Goal: Task Accomplishment & Management: Manage account settings

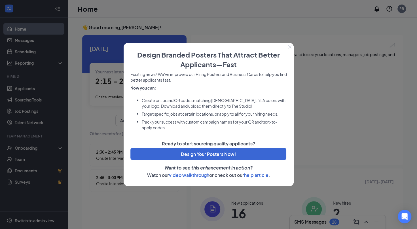
click at [288, 45] on icon "Close" at bounding box center [289, 46] width 3 height 3
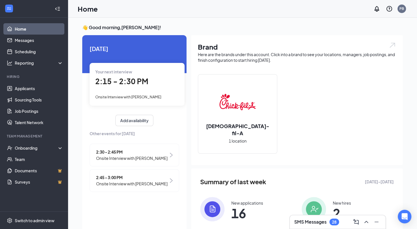
click at [137, 76] on div "2:15 - 2:30 PM" at bounding box center [137, 82] width 84 height 12
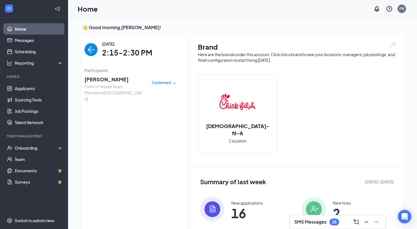
scroll to position [2, 0]
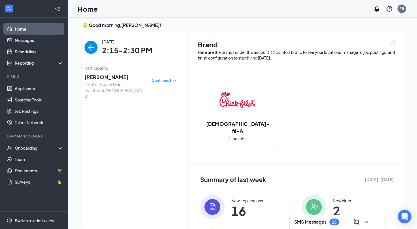
click at [89, 54] on div "[DATE] 2:15-2:30 PM" at bounding box center [131, 48] width 95 height 18
click at [93, 42] on img "back-button" at bounding box center [90, 47] width 13 height 13
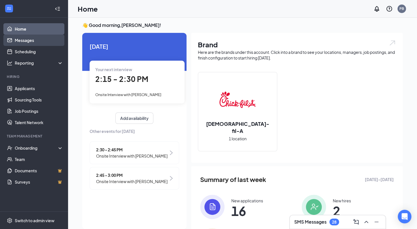
click at [36, 45] on link "Messages" at bounding box center [39, 40] width 48 height 11
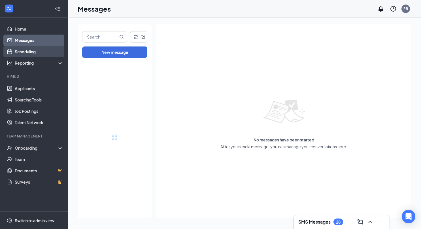
click at [39, 55] on link "Scheduling" at bounding box center [39, 51] width 48 height 11
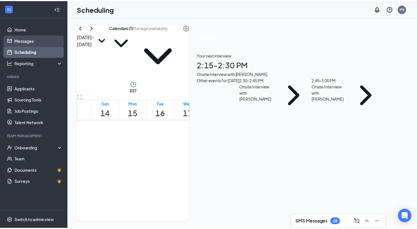
scroll to position [279, 0]
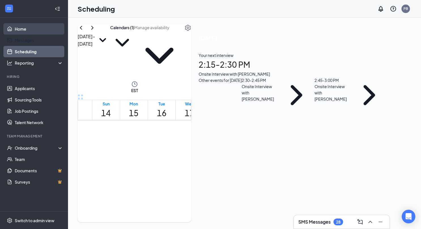
click at [45, 34] on link "Home" at bounding box center [39, 28] width 48 height 11
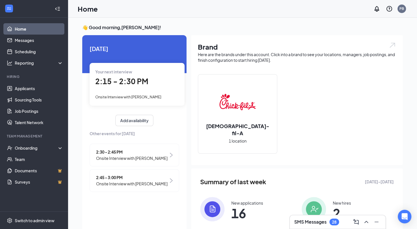
click at [51, 30] on link "Home" at bounding box center [39, 28] width 48 height 11
click at [164, 88] on div "Your next interview 2:15 - 2:30 PM Onsite Interview with Tieasha James-spears" at bounding box center [137, 84] width 95 height 42
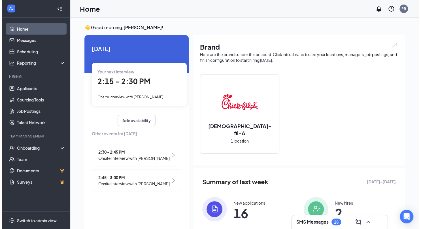
scroll to position [2, 0]
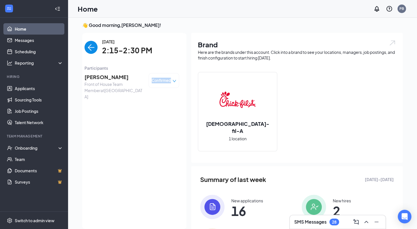
click at [164, 88] on div "Confirmed" at bounding box center [163, 80] width 31 height 15
drag, startPoint x: 164, startPoint y: 88, endPoint x: 129, endPoint y: 75, distance: 37.5
click at [129, 75] on span "[PERSON_NAME]" at bounding box center [113, 77] width 59 height 8
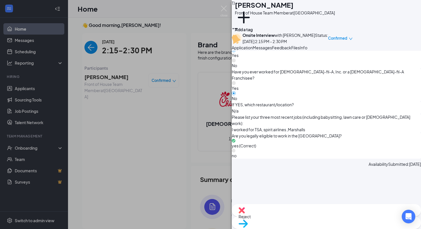
scroll to position [315, 0]
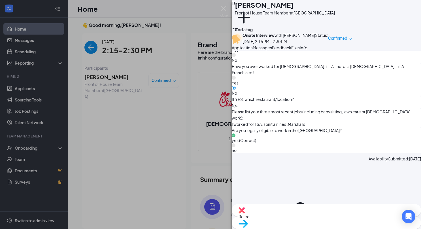
click at [212, 41] on div "TJ Tieasha James-spears Front of House Team Member at Roswell Town Center Add a…" at bounding box center [210, 114] width 421 height 229
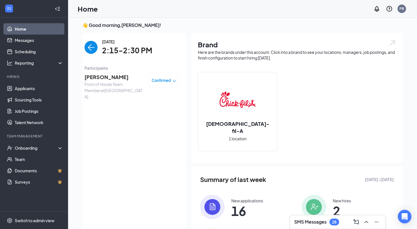
click at [103, 76] on span "[PERSON_NAME]" at bounding box center [113, 77] width 59 height 8
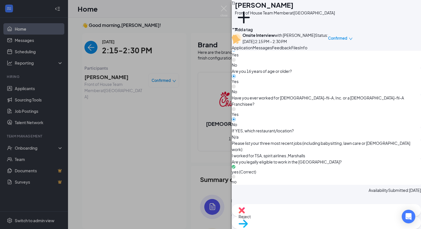
scroll to position [284, 0]
click at [291, 51] on button "Feedback" at bounding box center [281, 47] width 19 height 6
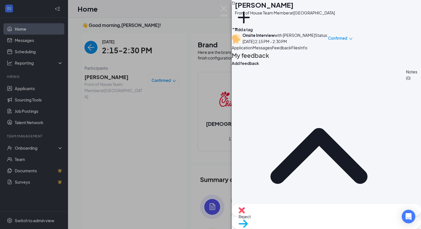
click at [272, 50] on span "Messages" at bounding box center [262, 47] width 19 height 5
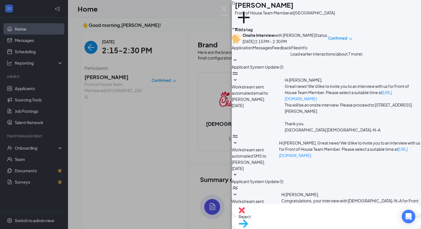
scroll to position [185, 0]
click at [250, 51] on button "Application" at bounding box center [242, 47] width 21 height 6
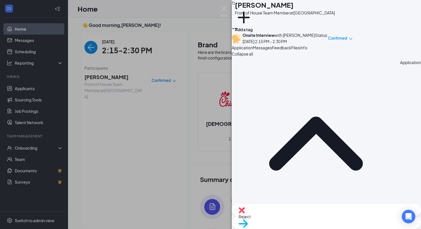
click at [272, 50] on span "Messages" at bounding box center [262, 47] width 19 height 5
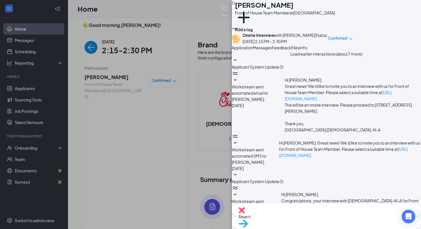
scroll to position [196, 0]
click at [291, 51] on button "Feedback" at bounding box center [281, 47] width 19 height 6
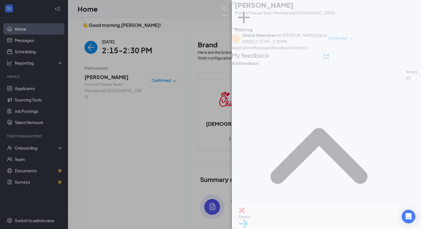
click at [253, 50] on span "Application" at bounding box center [242, 47] width 21 height 5
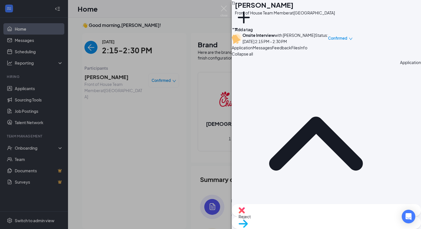
click at [6, 78] on div "TJ Tieasha James-spears Front of House Team Member at Roswell Town Center Add a…" at bounding box center [210, 114] width 421 height 229
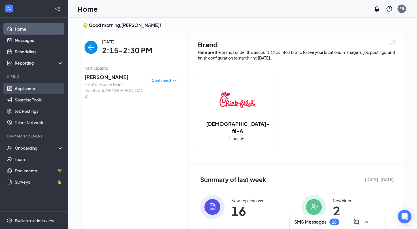
click at [28, 91] on link "Applicants" at bounding box center [39, 88] width 48 height 11
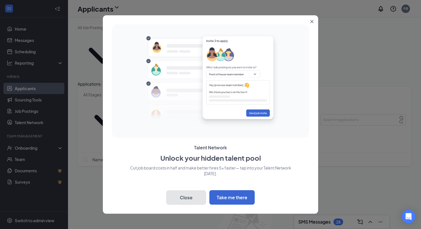
click at [185, 197] on button "Close" at bounding box center [186, 197] width 40 height 14
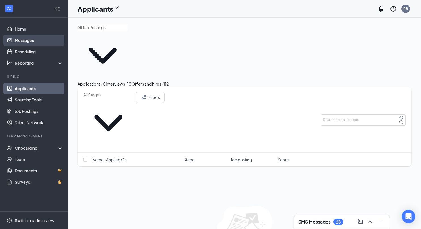
click at [38, 35] on link "Messages" at bounding box center [39, 40] width 48 height 11
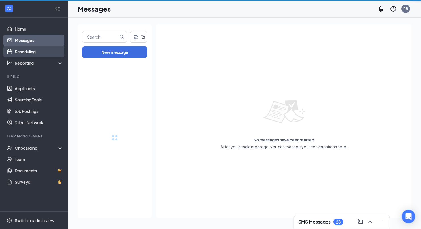
click at [38, 48] on link "Scheduling" at bounding box center [39, 51] width 48 height 11
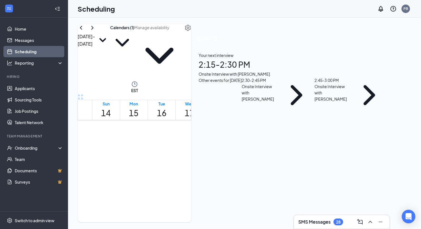
scroll to position [474, 0]
click at [158, 154] on div at bounding box center [158, 166] width 0 height 24
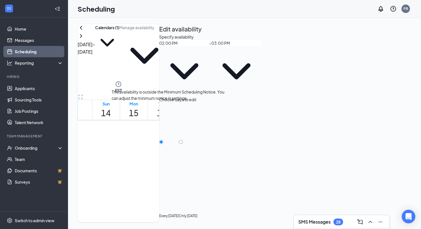
click at [158, 154] on div at bounding box center [158, 166] width 0 height 24
click at [158, 154] on span "2:00-3:00 PM" at bounding box center [153, 166] width 8 height 24
click at [125, 37] on td at bounding box center [189, 33] width 195 height 7
click at [198, 154] on div at bounding box center [198, 156] width 0 height 5
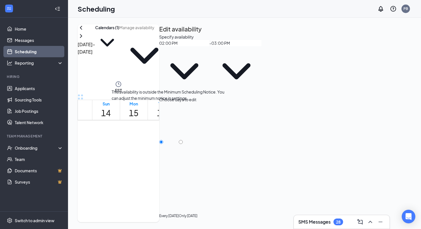
click at [159, 153] on span "2:15-2:30 PM" at bounding box center [163, 161] width 10 height 16
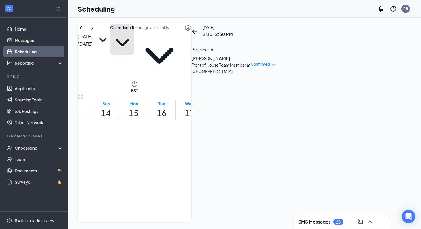
click at [134, 40] on icon "ChevronDown" at bounding box center [122, 43] width 24 height 24
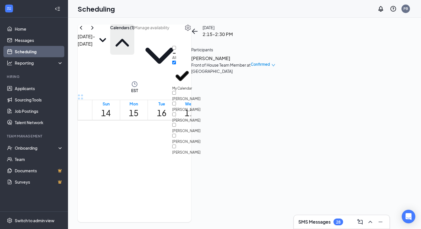
click at [195, 123] on div "[PERSON_NAME]" at bounding box center [197, 128] width 51 height 11
checkbox input "true"
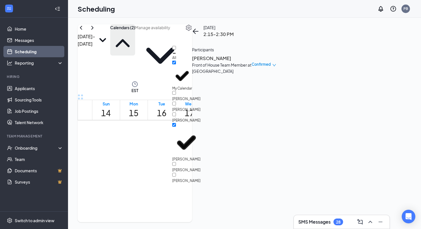
click at [141, 17] on td at bounding box center [189, 14] width 195 height 7
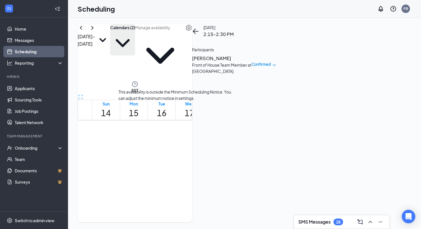
click at [190, 153] on span "2:00-2:15 PM" at bounding box center [195, 161] width 10 height 16
click at [200, 154] on div "2:15-2:30 PM 1" at bounding box center [205, 166] width 10 height 24
click at [190, 154] on div "2:00-2:15 PM 1" at bounding box center [195, 166] width 10 height 24
click at [252, 67] on div "Front of House Team Member at Roswell Town Center" at bounding box center [221, 68] width 59 height 12
click at [252, 62] on h3 "ayoub LAKROUTI" at bounding box center [221, 58] width 59 height 7
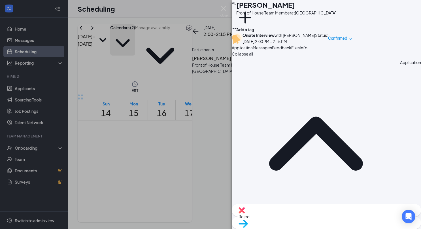
click at [291, 51] on button "Feedback" at bounding box center [281, 47] width 19 height 6
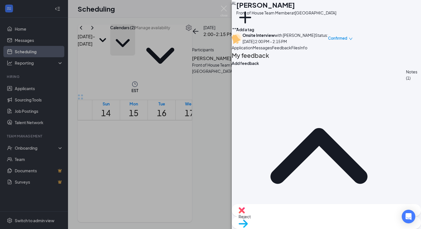
drag, startPoint x: 398, startPoint y: 174, endPoint x: 355, endPoint y: 129, distance: 61.7
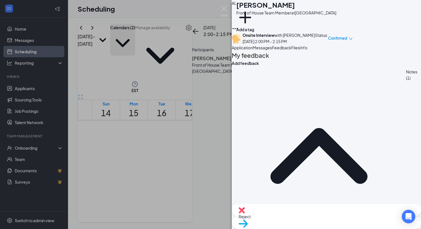
drag, startPoint x: 289, startPoint y: 179, endPoint x: 254, endPoint y: 176, distance: 35.6
drag, startPoint x: 273, startPoint y: 172, endPoint x: 206, endPoint y: 185, distance: 68.0
click at [206, 185] on div "AL ayoub LAKROUTI Front of House Team Member at Roswell Town Center Add a tag O…" at bounding box center [210, 114] width 421 height 229
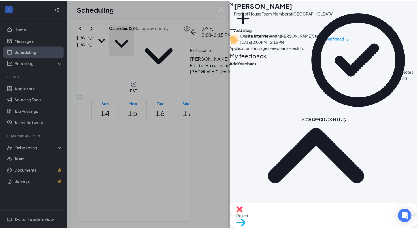
scroll to position [15, 0]
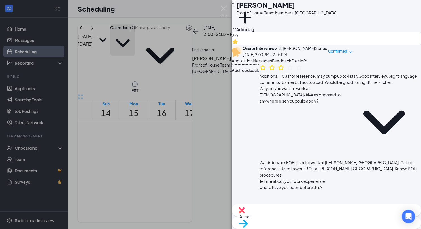
click at [192, 72] on div "AL ayoub LAKROUTI Front of House Team Member at Roswell Town Center Add a tag 3…" at bounding box center [210, 114] width 421 height 229
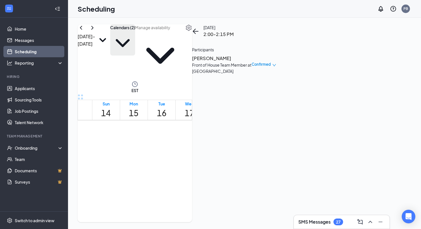
click at [22, 53] on link "Scheduling" at bounding box center [39, 51] width 48 height 11
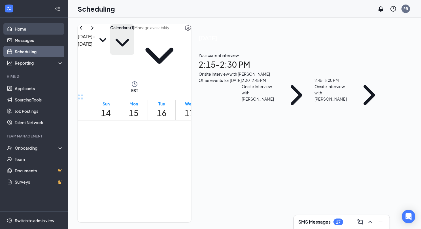
click at [32, 23] on link "Home" at bounding box center [39, 28] width 48 height 11
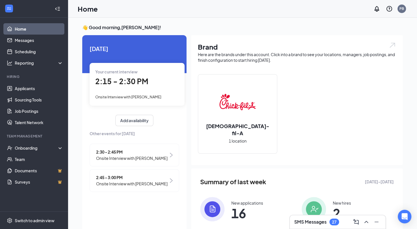
click at [146, 160] on span "Onsite Interview with [PERSON_NAME]" at bounding box center [131, 158] width 71 height 6
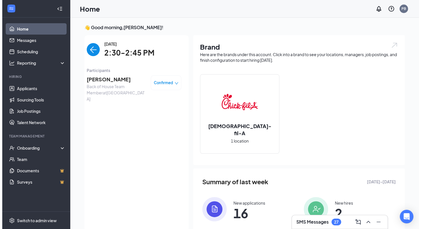
scroll to position [2, 0]
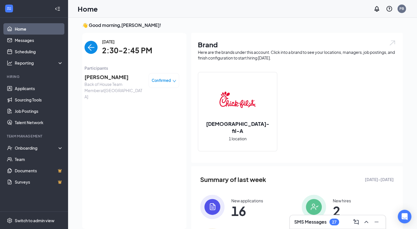
click at [115, 79] on span "[PERSON_NAME]" at bounding box center [113, 77] width 59 height 8
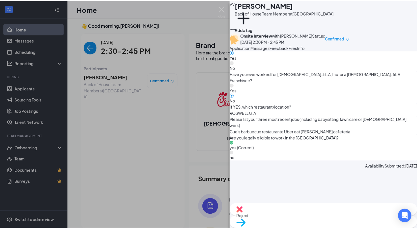
scroll to position [345, 0]
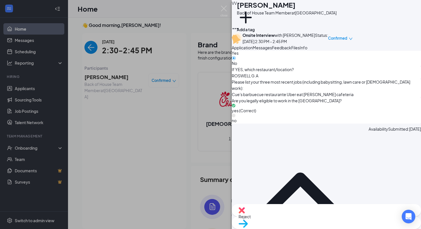
click at [163, 51] on div "VV [PERSON_NAME] Back of House Team Member at [GEOGRAPHIC_DATA] Add a tag Onsit…" at bounding box center [210, 114] width 421 height 229
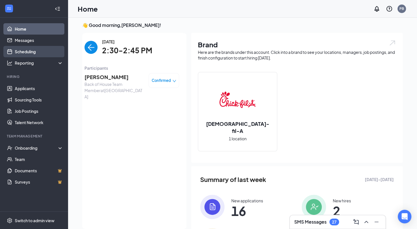
click at [58, 52] on link "Scheduling" at bounding box center [39, 51] width 48 height 11
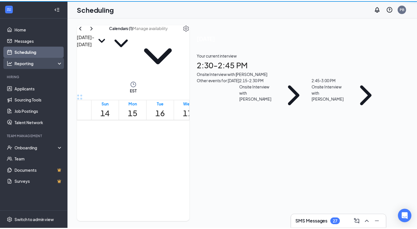
scroll to position [279, 0]
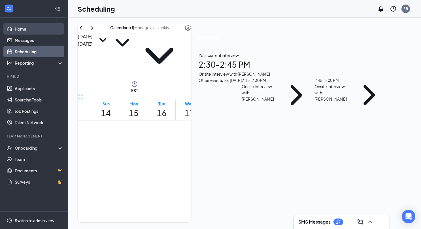
click at [52, 30] on link "Home" at bounding box center [39, 28] width 48 height 11
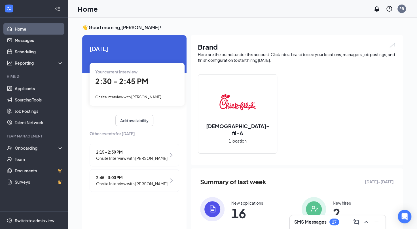
click at [133, 79] on span "2:30 - 2:45 PM" at bounding box center [121, 80] width 53 height 9
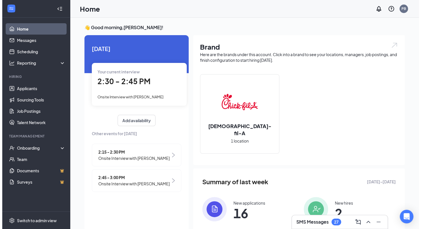
scroll to position [2, 0]
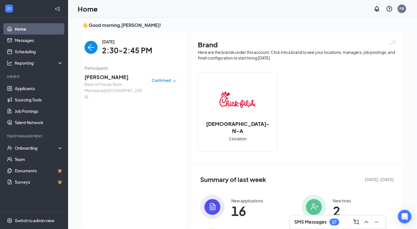
click at [93, 79] on span "[PERSON_NAME]" at bounding box center [113, 77] width 59 height 8
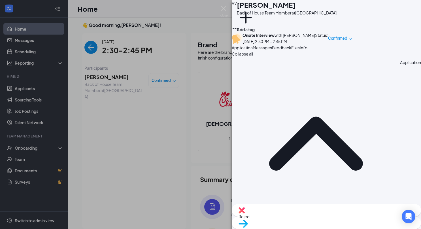
click at [167, 81] on div "VV [PERSON_NAME] Back of House Team Member at [GEOGRAPHIC_DATA] Add a tag Onsit…" at bounding box center [210, 114] width 421 height 229
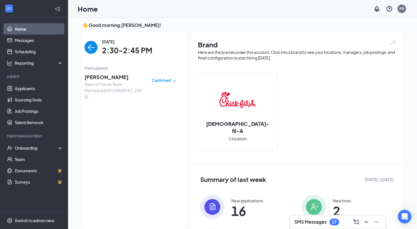
click at [84, 47] on img "back-button" at bounding box center [90, 47] width 13 height 13
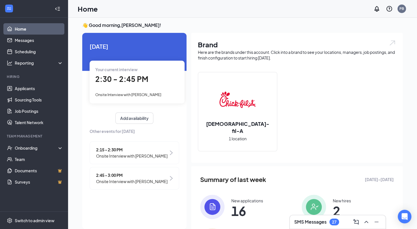
click at [131, 81] on span "2:30 - 2:45 PM" at bounding box center [121, 78] width 53 height 9
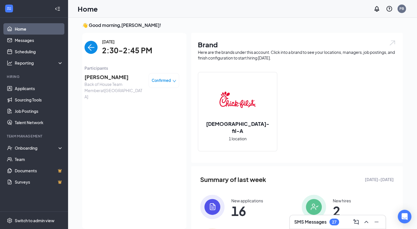
click at [96, 78] on span "[PERSON_NAME]" at bounding box center [113, 77] width 59 height 8
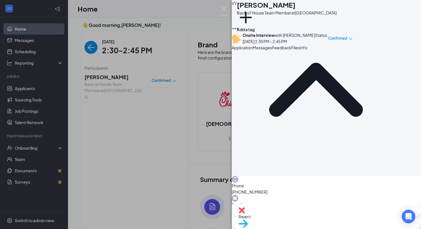
scroll to position [54, 0]
click at [291, 50] on span "Feedback" at bounding box center [281, 47] width 19 height 5
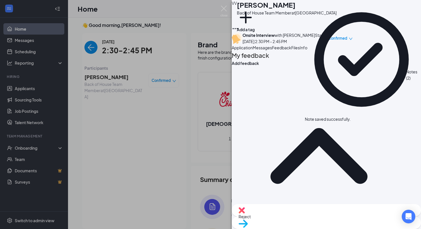
click at [272, 50] on span "Messages" at bounding box center [262, 47] width 19 height 5
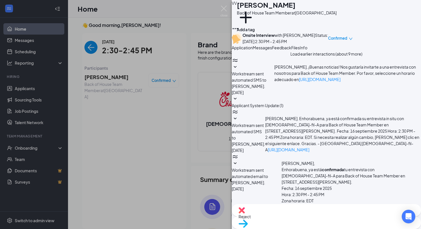
scroll to position [214, 0]
click at [291, 50] on span "Feedback" at bounding box center [281, 47] width 19 height 5
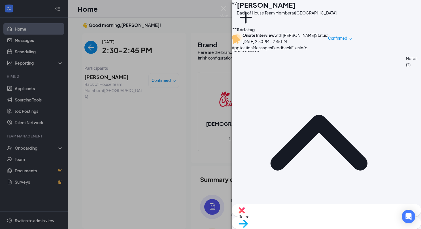
scroll to position [22, 0]
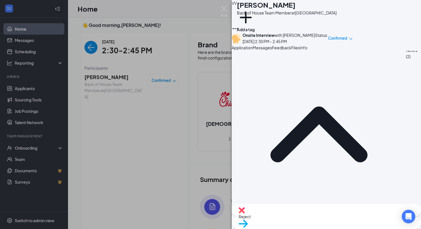
click at [298, 225] on div "Reject Move to stage" at bounding box center [326, 216] width 189 height 25
click at [296, 220] on span "Reject" at bounding box center [327, 216] width 176 height 6
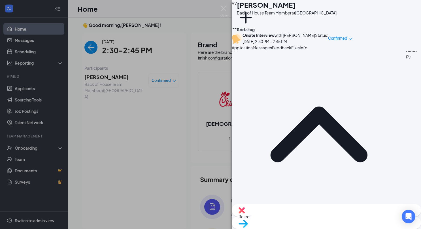
checkbox input "true"
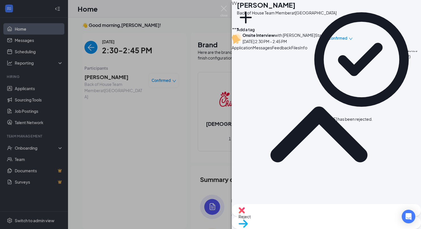
click at [169, 84] on div "VV Vilma Villeda Back of House Team Member at Roswell Town Center Add a tag Ons…" at bounding box center [210, 114] width 421 height 229
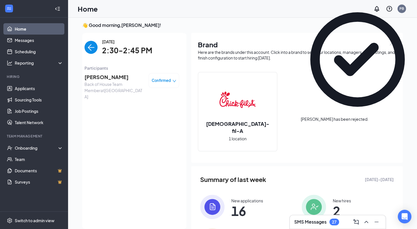
click at [91, 51] on img "back-button" at bounding box center [90, 47] width 13 height 13
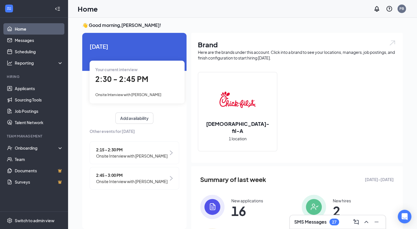
click at [118, 178] on span "2:45 - 3:00 PM" at bounding box center [131, 175] width 71 height 6
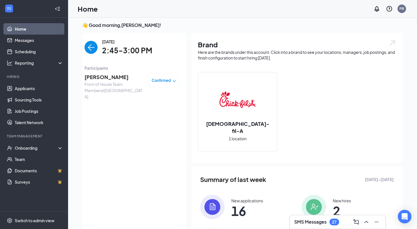
click at [108, 79] on span "Caelen Subleski" at bounding box center [113, 77] width 59 height 8
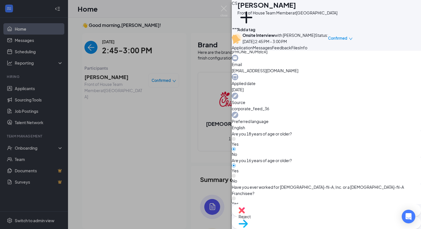
scroll to position [192, 0]
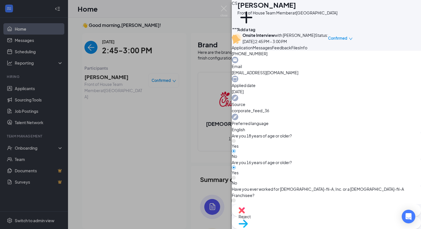
click at [291, 50] on span "Feedback" at bounding box center [281, 47] width 19 height 5
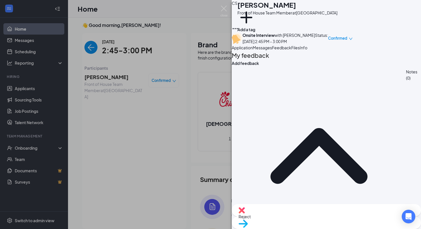
click at [272, 50] on span "Messages" at bounding box center [262, 47] width 19 height 5
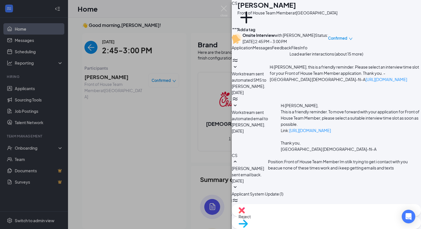
scroll to position [235, 0]
click at [246, 50] on span "Application" at bounding box center [242, 47] width 21 height 5
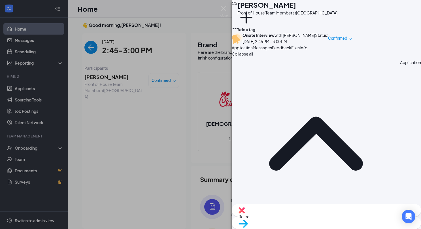
click at [272, 51] on div "Messages" at bounding box center [262, 47] width 19 height 6
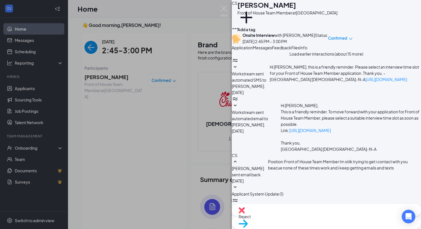
scroll to position [235, 0]
click at [251, 50] on span "Application" at bounding box center [242, 47] width 21 height 5
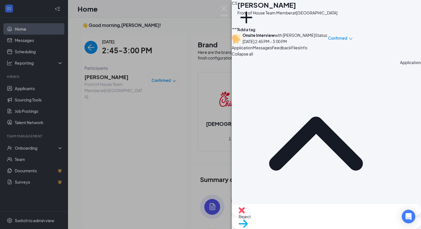
click at [291, 50] on span "Feedback" at bounding box center [281, 47] width 19 height 5
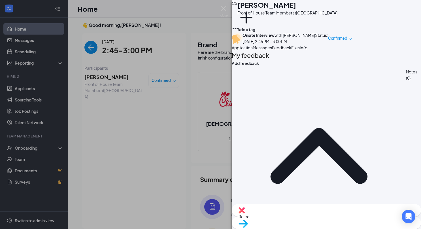
click at [253, 51] on button "Application" at bounding box center [242, 47] width 21 height 6
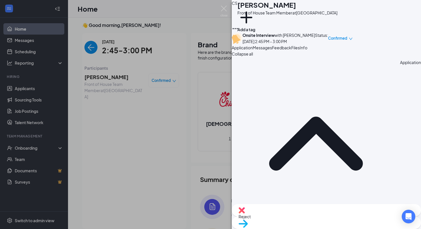
click at [228, 9] on div "CS Caelen Subleski Front of House Team Member at Roswell Town Center Add a tag …" at bounding box center [210, 114] width 421 height 229
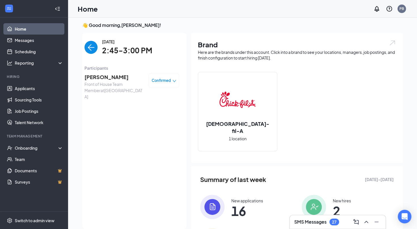
click at [116, 79] on span "Caelen Subleski" at bounding box center [113, 77] width 59 height 8
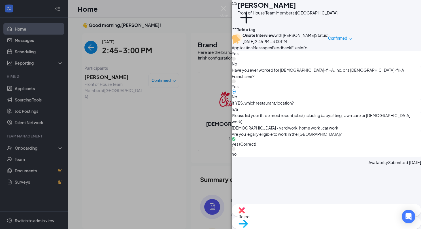
scroll to position [332, 0]
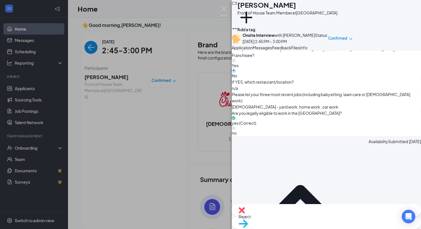
click at [183, 52] on div "CS Caelen Subleski Front of House Team Member at Roswell Town Center Add a tag …" at bounding box center [210, 114] width 421 height 229
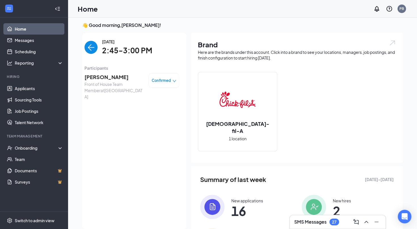
click at [89, 48] on img "back-button" at bounding box center [90, 47] width 13 height 13
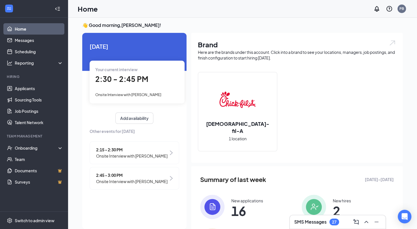
click at [124, 184] on span "Onsite Interview with [PERSON_NAME]" at bounding box center [131, 181] width 71 height 6
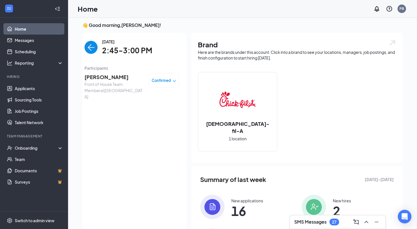
click at [114, 79] on span "Caelen Subleski" at bounding box center [113, 77] width 59 height 8
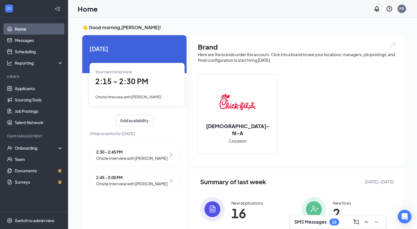
click at [129, 83] on span "2:15 - 2:30 PM" at bounding box center [121, 80] width 53 height 9
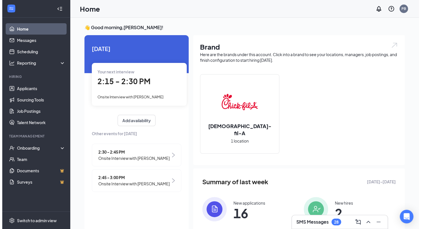
scroll to position [2, 0]
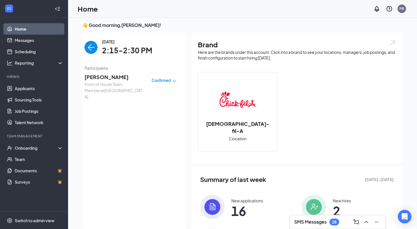
click at [131, 79] on span "[PERSON_NAME]" at bounding box center [113, 77] width 59 height 8
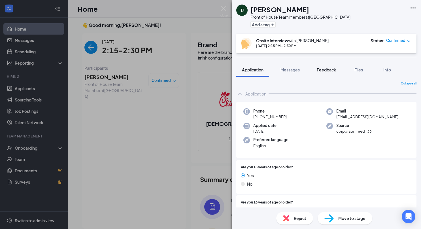
click at [338, 66] on button "Feedback" at bounding box center [326, 70] width 31 height 14
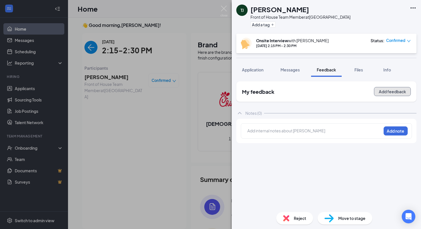
click at [387, 95] on button "Add feedback" at bounding box center [392, 91] width 37 height 9
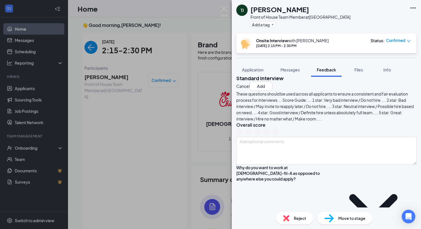
scroll to position [7, 0]
click at [140, 59] on div "[PERSON_NAME] Front of House Team Member at [GEOGRAPHIC_DATA] Add a tag Onsite …" at bounding box center [210, 114] width 421 height 229
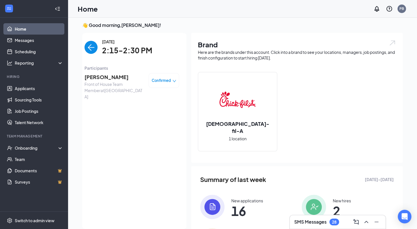
click at [98, 54] on div "[DATE] 2:15-2:30 PM" at bounding box center [131, 48] width 95 height 18
click at [96, 49] on img "back-button" at bounding box center [90, 47] width 13 height 13
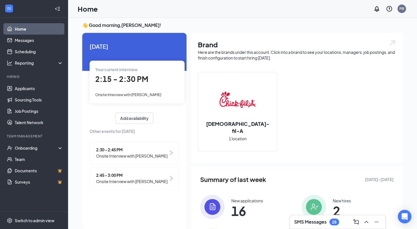
click at [124, 144] on div "2:30 - 2:45 PM Onsite Interview with [PERSON_NAME]" at bounding box center [135, 152] width 90 height 23
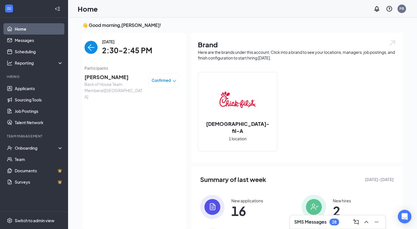
click at [95, 80] on span "[PERSON_NAME]" at bounding box center [113, 77] width 59 height 8
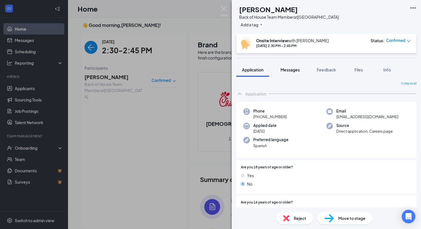
click at [290, 68] on span "Messages" at bounding box center [289, 69] width 19 height 5
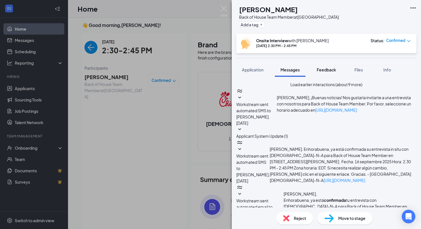
click at [326, 73] on button "Feedback" at bounding box center [326, 70] width 31 height 14
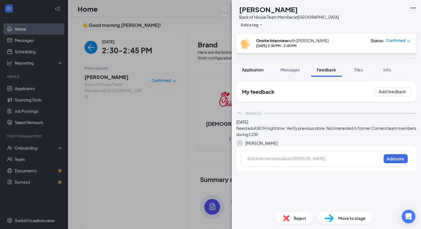
click at [265, 74] on button "Application" at bounding box center [252, 70] width 33 height 14
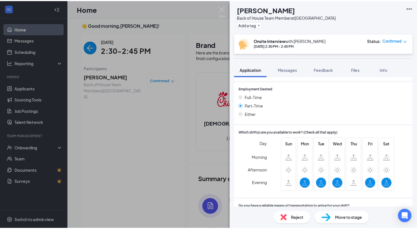
scroll to position [321, 0]
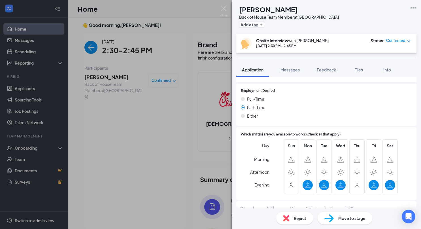
click at [142, 83] on div "VV [PERSON_NAME] Back of House Team Member at [GEOGRAPHIC_DATA] Add a tag Onsit…" at bounding box center [210, 114] width 421 height 229
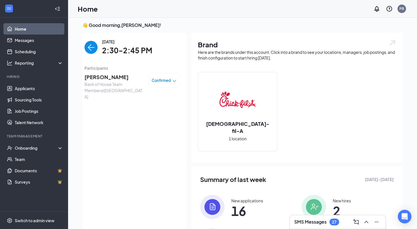
click at [90, 52] on img "back-button" at bounding box center [90, 47] width 13 height 13
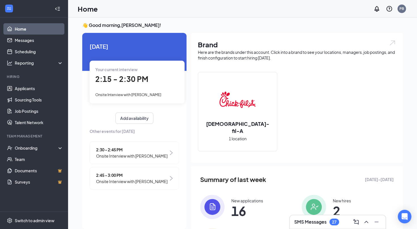
click at [144, 151] on span "2:30 - 2:45 PM" at bounding box center [131, 149] width 71 height 6
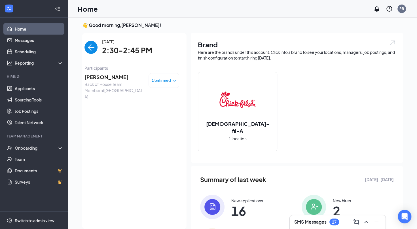
click at [108, 79] on span "[PERSON_NAME]" at bounding box center [113, 77] width 59 height 8
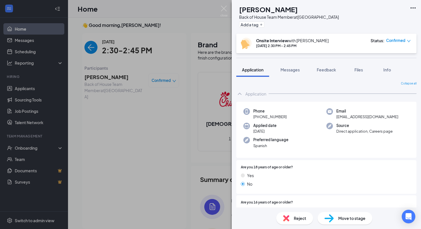
click at [167, 83] on div "VV [PERSON_NAME] Back of House Team Member at [GEOGRAPHIC_DATA] Add a tag Onsit…" at bounding box center [210, 114] width 421 height 229
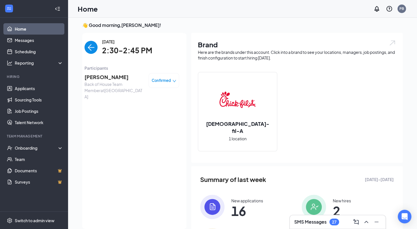
click at [95, 44] on img "back-button" at bounding box center [90, 47] width 13 height 13
